Goal: Check status

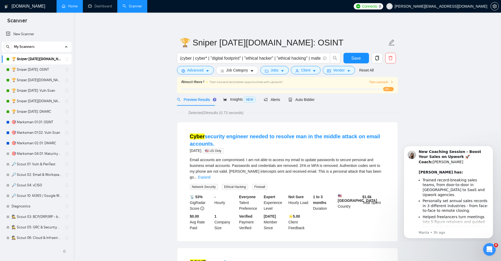
click at [68, 4] on link "Home" at bounding box center [70, 6] width 16 height 4
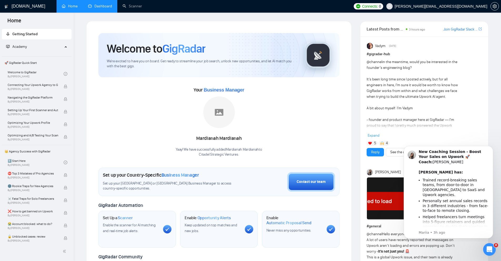
click at [102, 5] on link "Dashboard" at bounding box center [100, 6] width 24 height 4
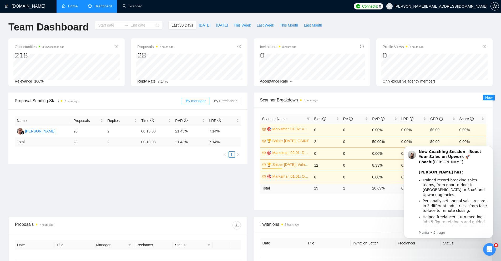
type input "[DATE]"
